Goal: Navigation & Orientation: Find specific page/section

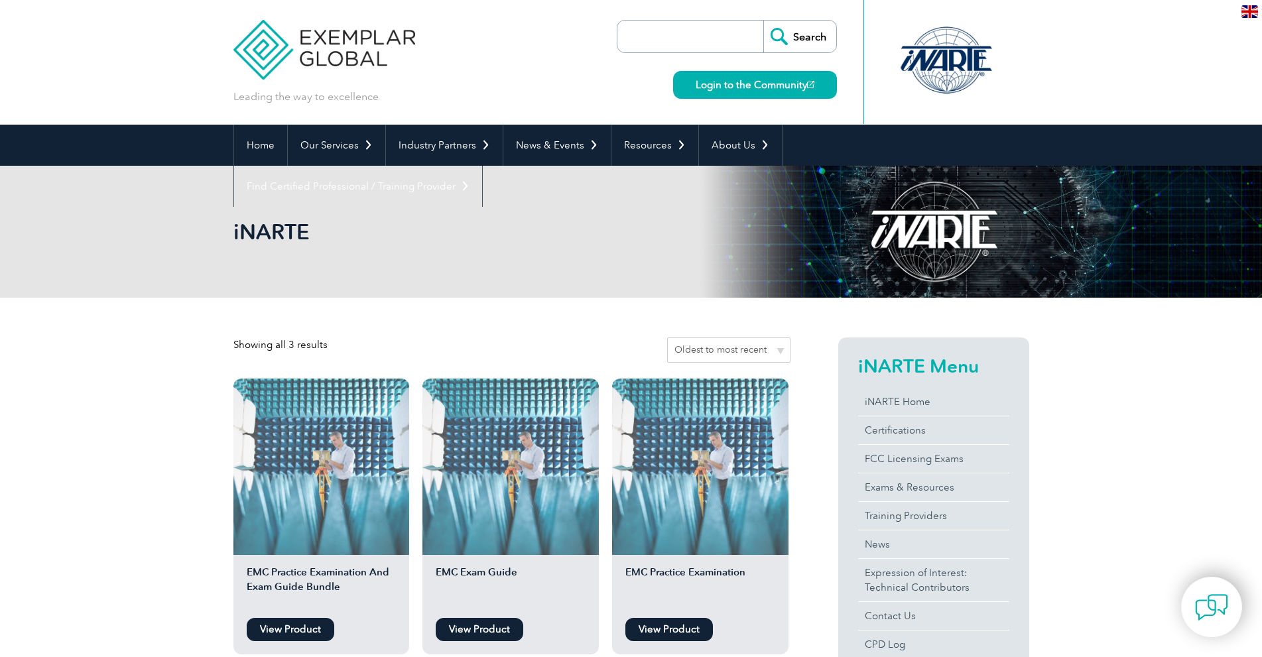
click at [731, 85] on link "Login to the Community" at bounding box center [755, 85] width 164 height 28
click at [332, 52] on img at bounding box center [324, 40] width 182 height 80
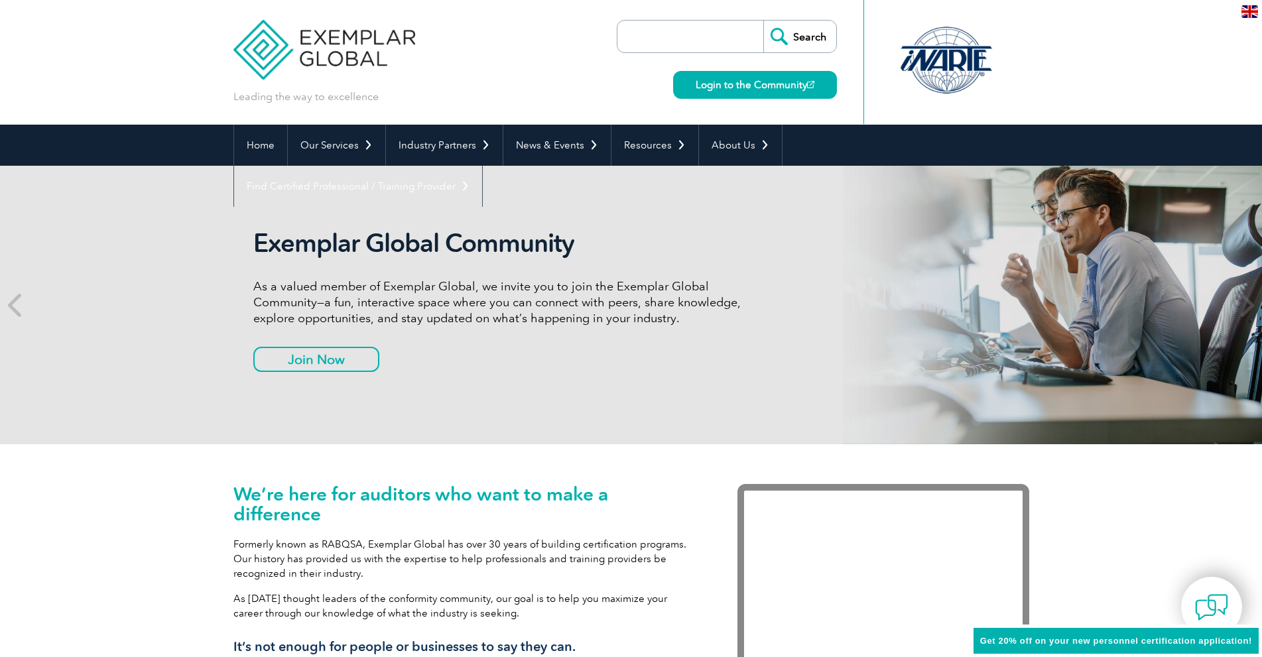
click at [941, 60] on div at bounding box center [946, 60] width 132 height 73
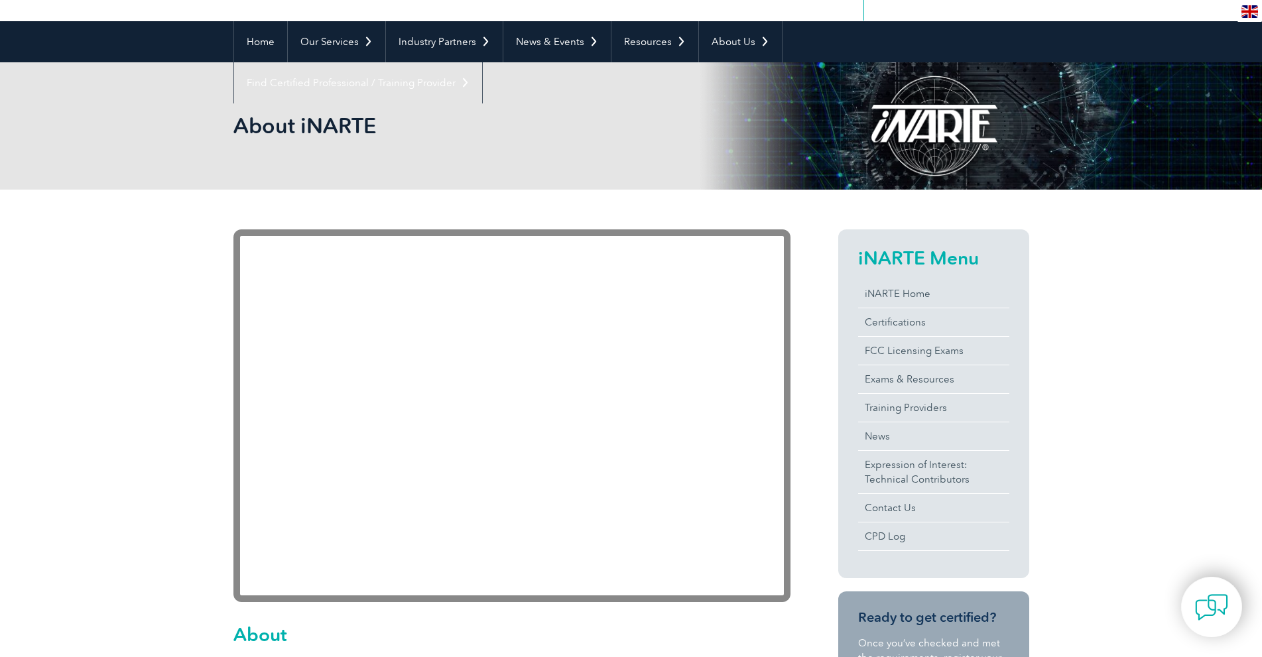
scroll to position [133, 0]
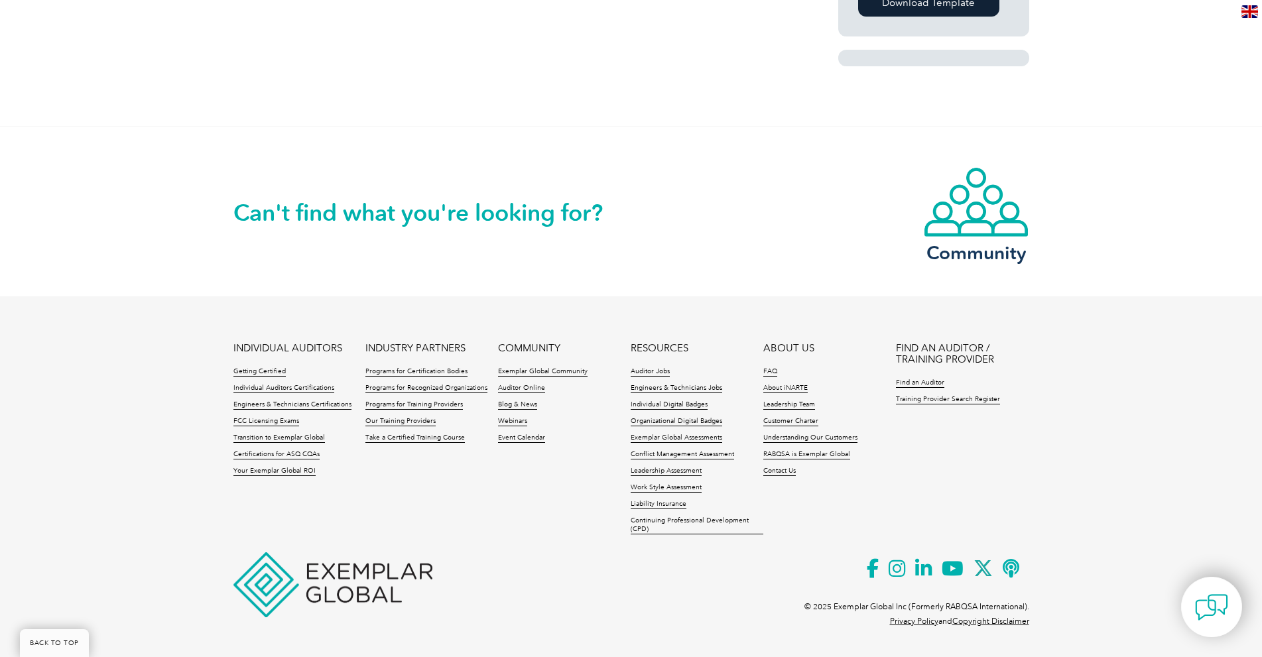
scroll to position [1037, 0]
click at [769, 371] on link "FAQ" at bounding box center [770, 371] width 14 height 9
